Goal: Transaction & Acquisition: Obtain resource

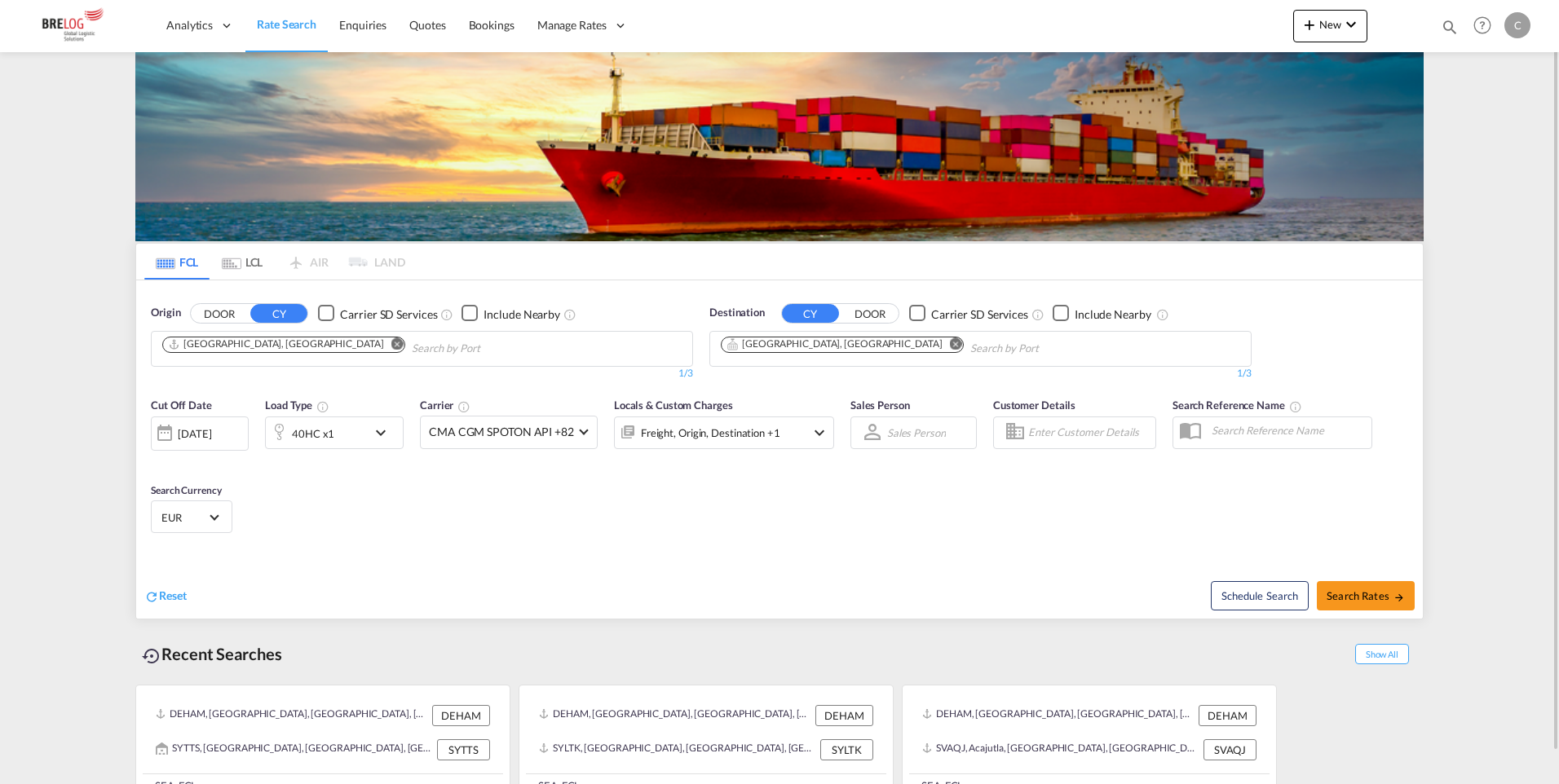
click at [950, 343] on md-icon "Remove" at bounding box center [956, 343] width 12 height 12
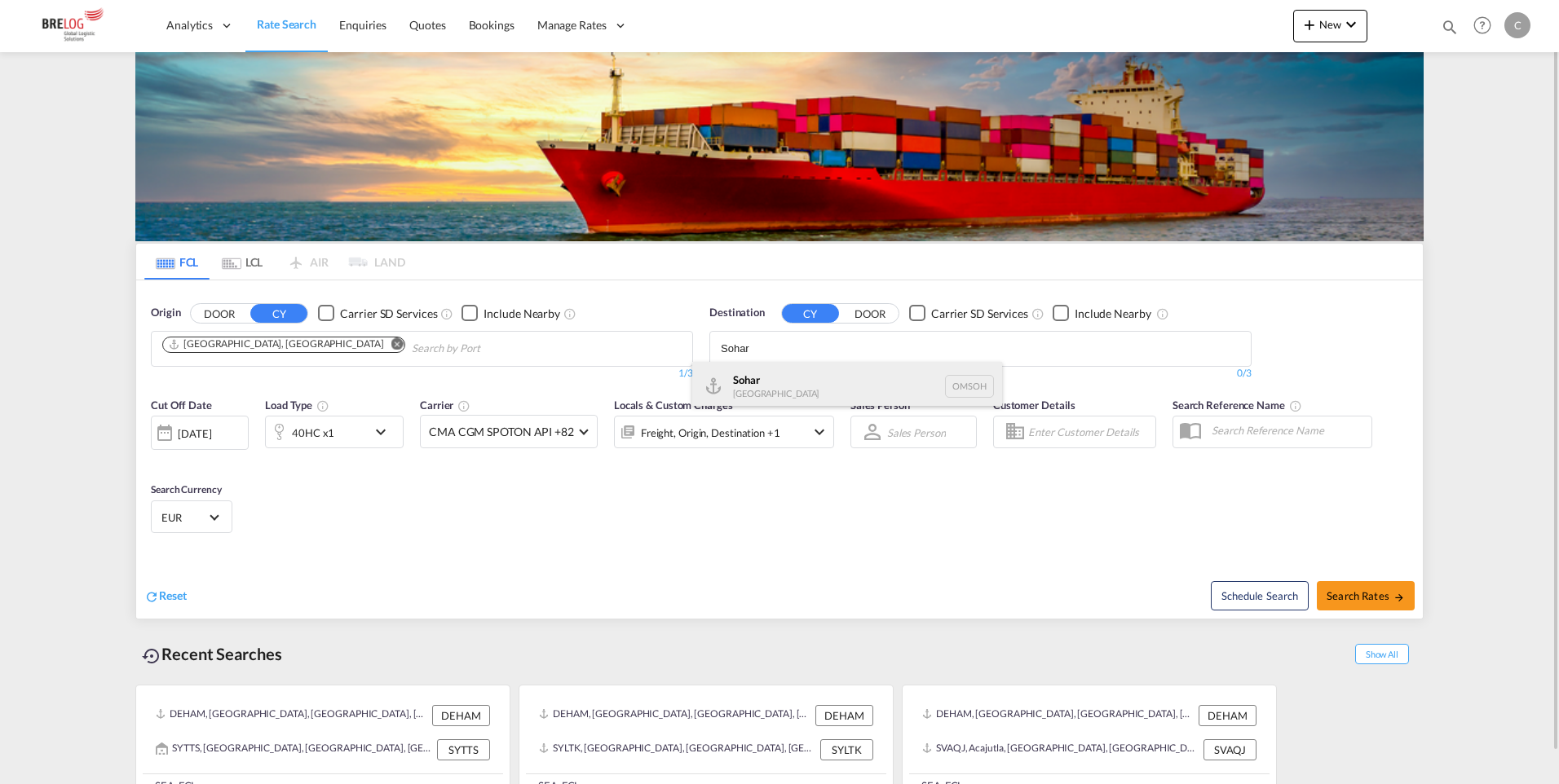
type input "Sohar"
click at [736, 397] on div "Sohar [GEOGRAPHIC_DATA] [GEOGRAPHIC_DATA]" at bounding box center [846, 386] width 309 height 49
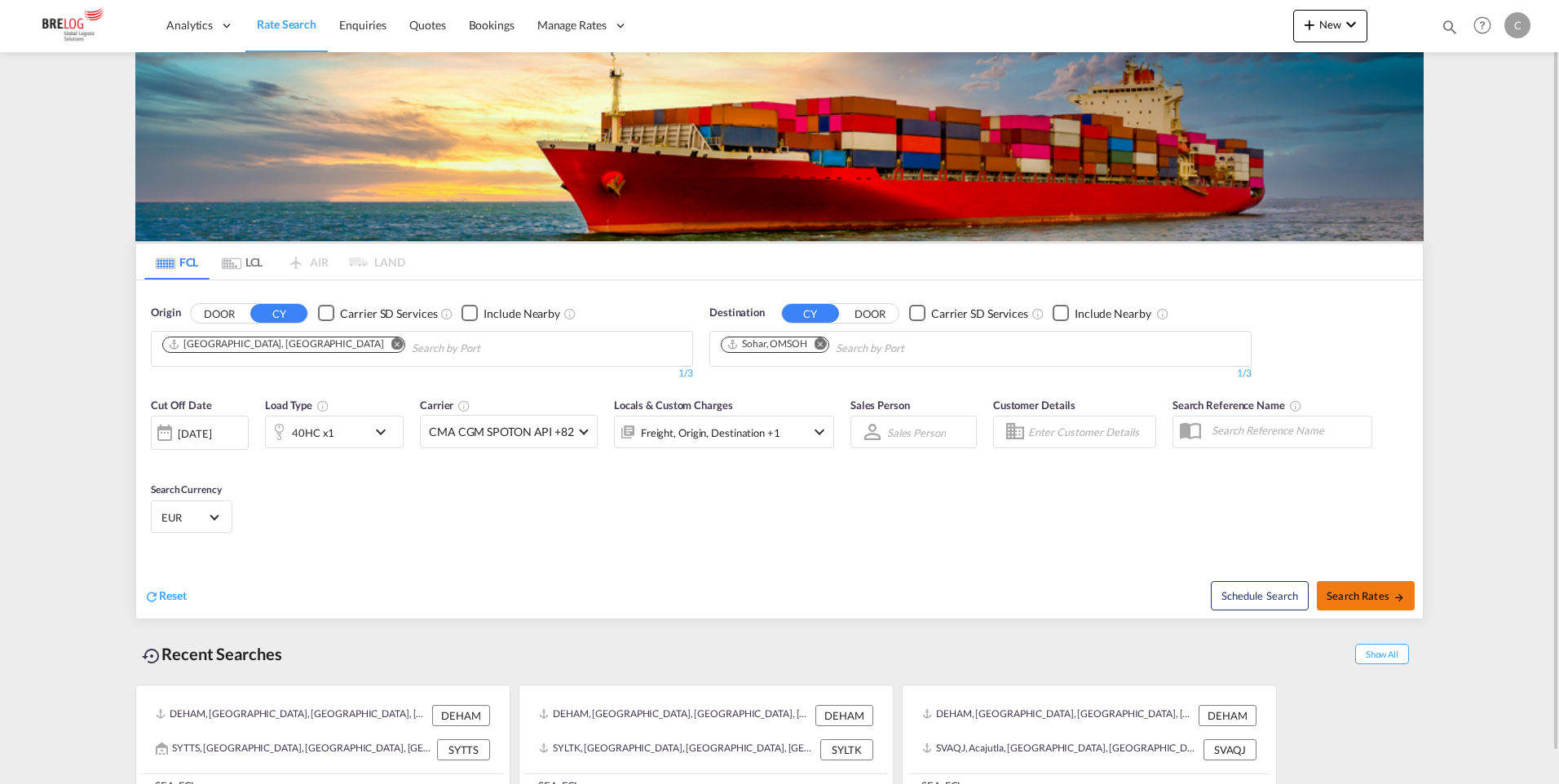
click at [1363, 596] on span "Search Rates" at bounding box center [1366, 597] width 78 height 13
type input "DEHAM to OMSOH / [DATE]"
